Goal: Answer question/provide support

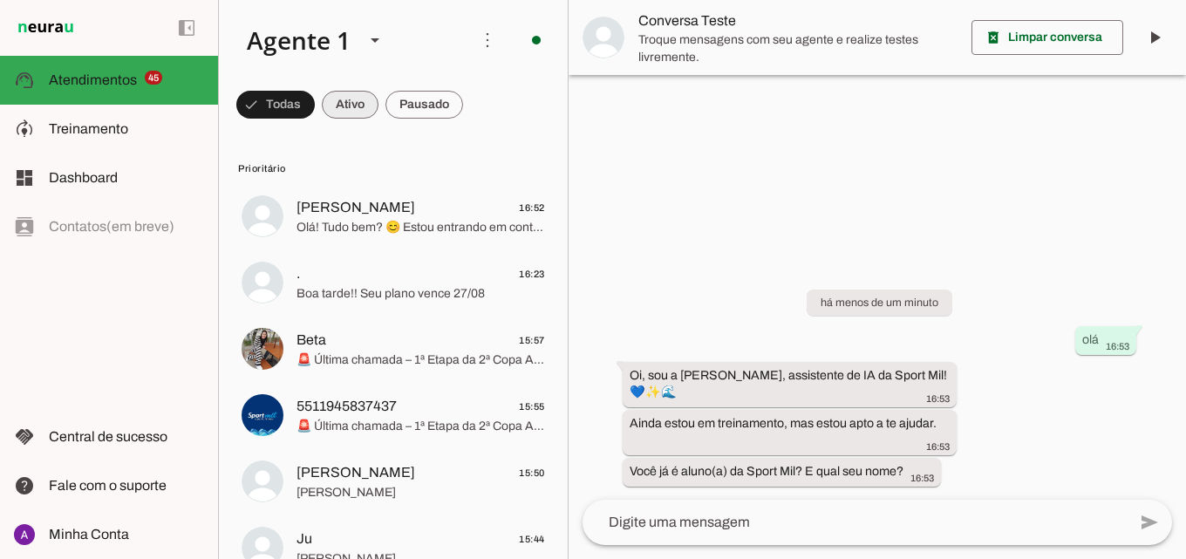
click at [315, 108] on span at bounding box center [275, 105] width 79 height 42
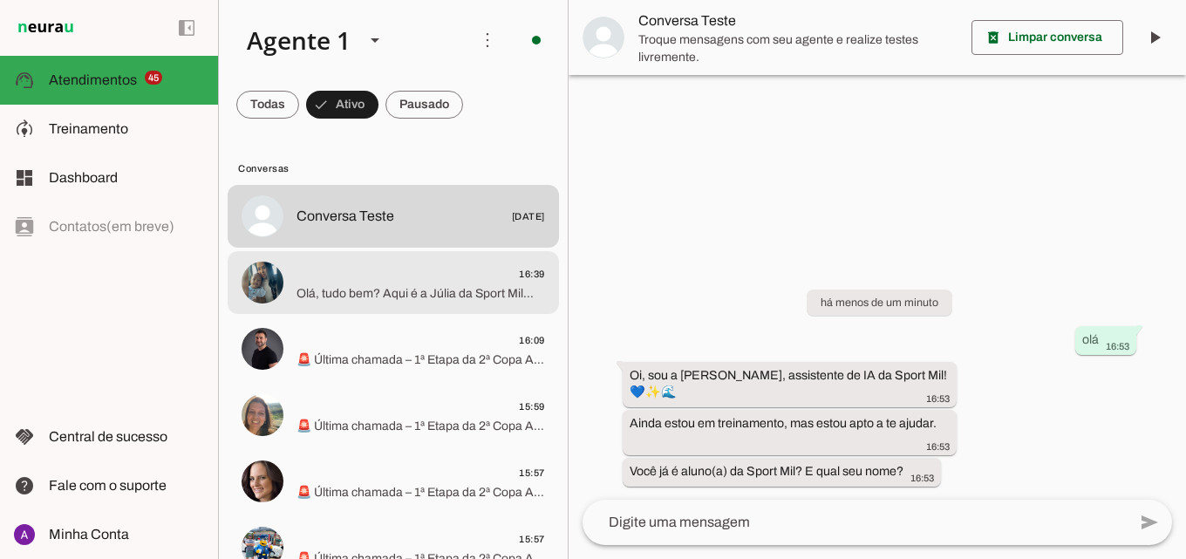
scroll to position [87, 0]
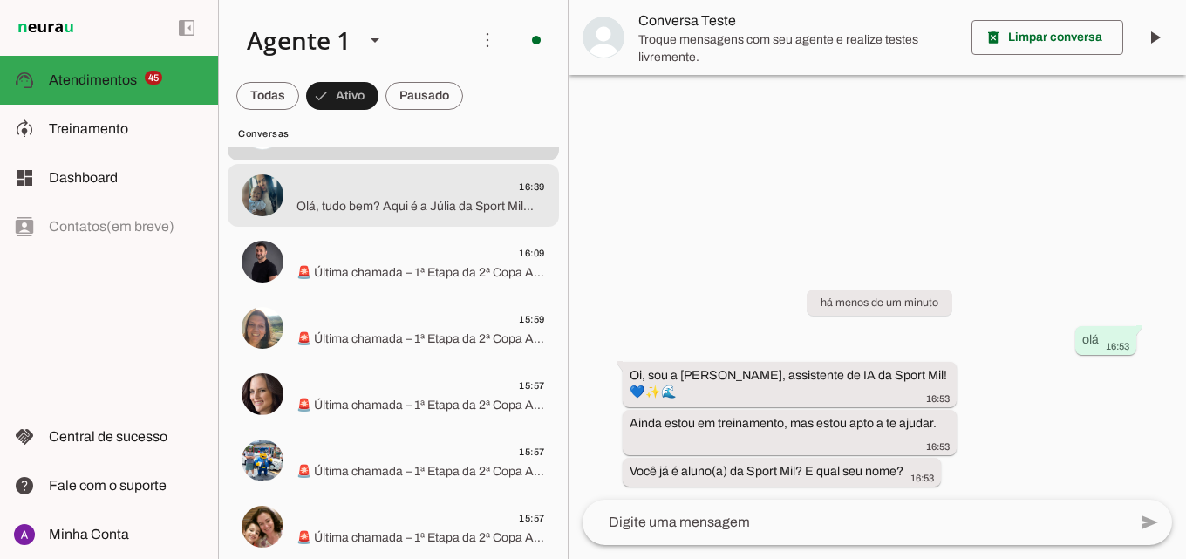
click at [381, 161] on md-item "16:39 Olá, tudo bem? Aqui é a Júlia da Sport Mil😊 Consegue me enviar uma fotinh…" at bounding box center [394, 129] width 332 height 63
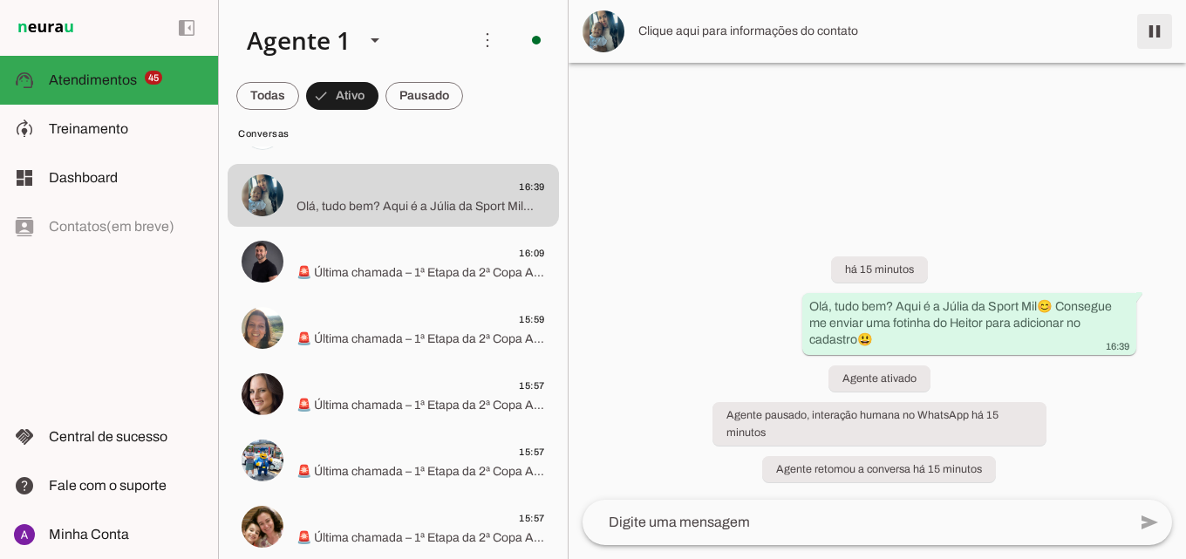
click at [1152, 30] on span at bounding box center [1155, 31] width 42 height 42
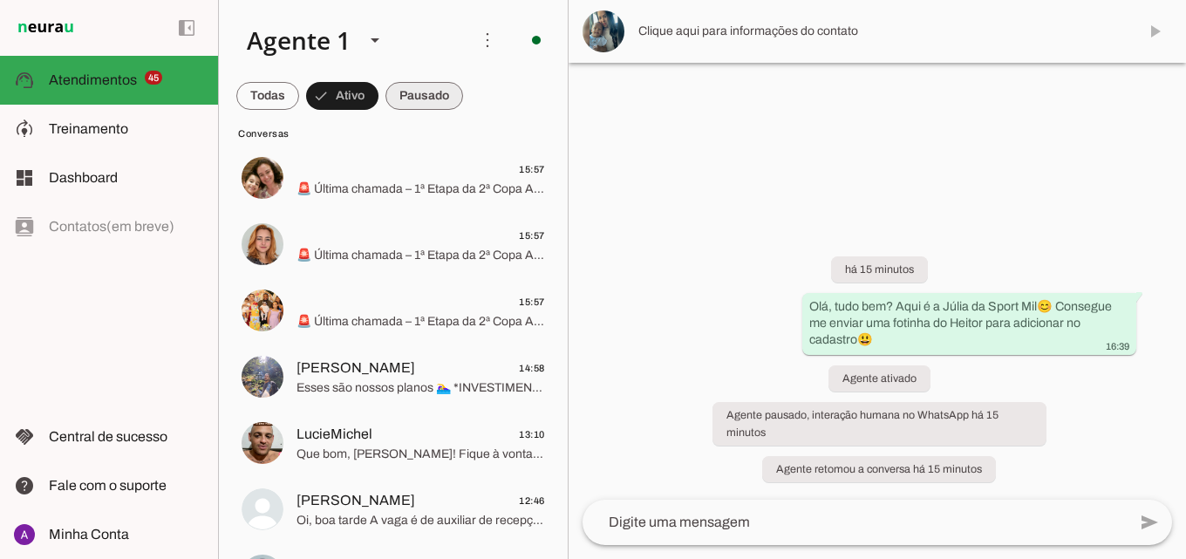
click at [299, 92] on span at bounding box center [267, 96] width 63 height 42
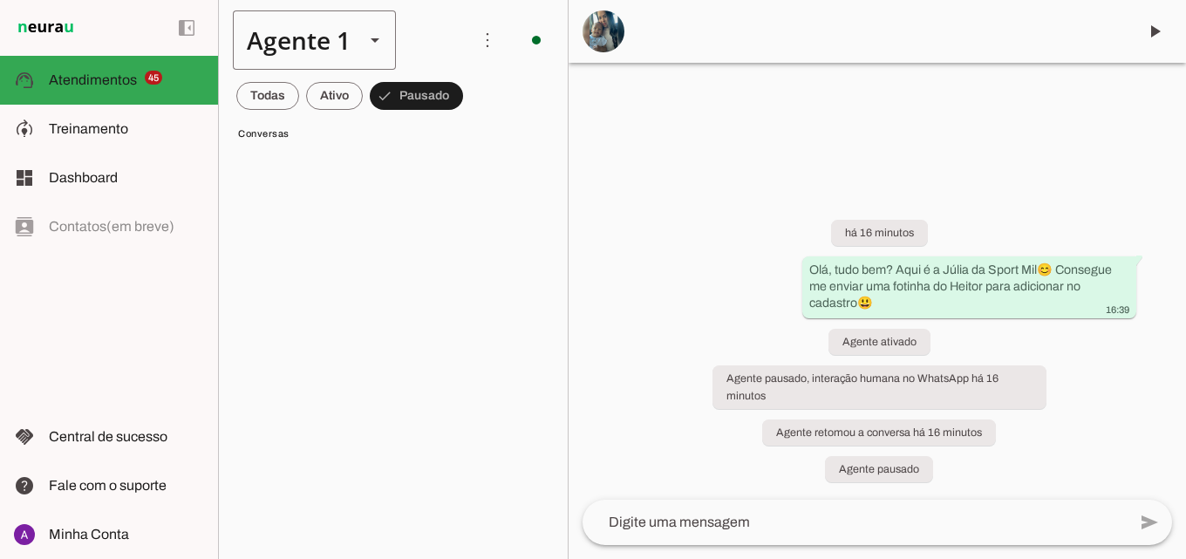
scroll to position [77, 0]
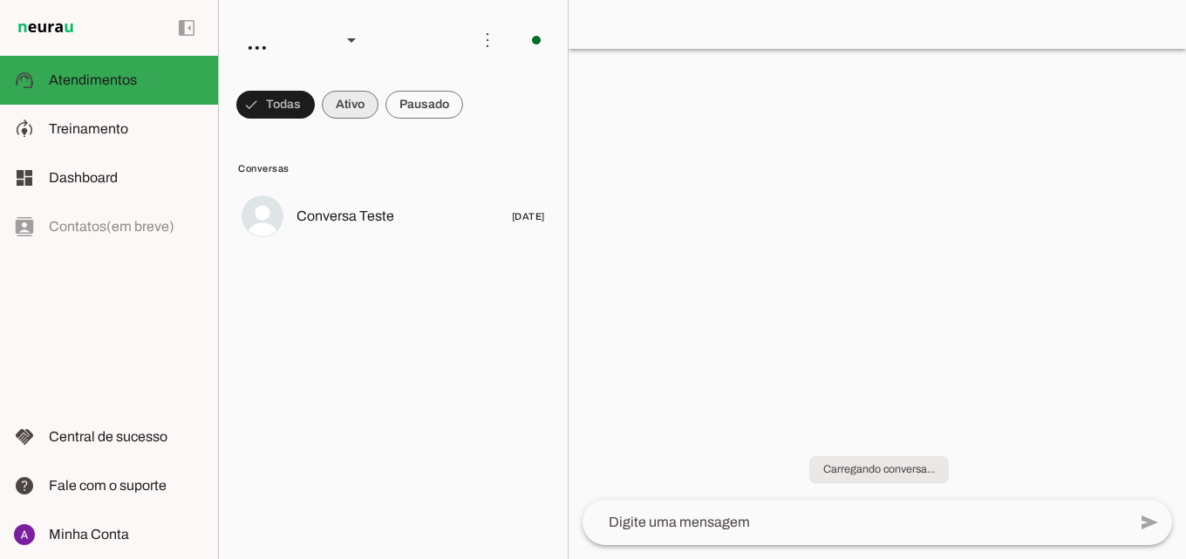
click at [315, 113] on span at bounding box center [275, 105] width 79 height 42
